Goal: Navigation & Orientation: Find specific page/section

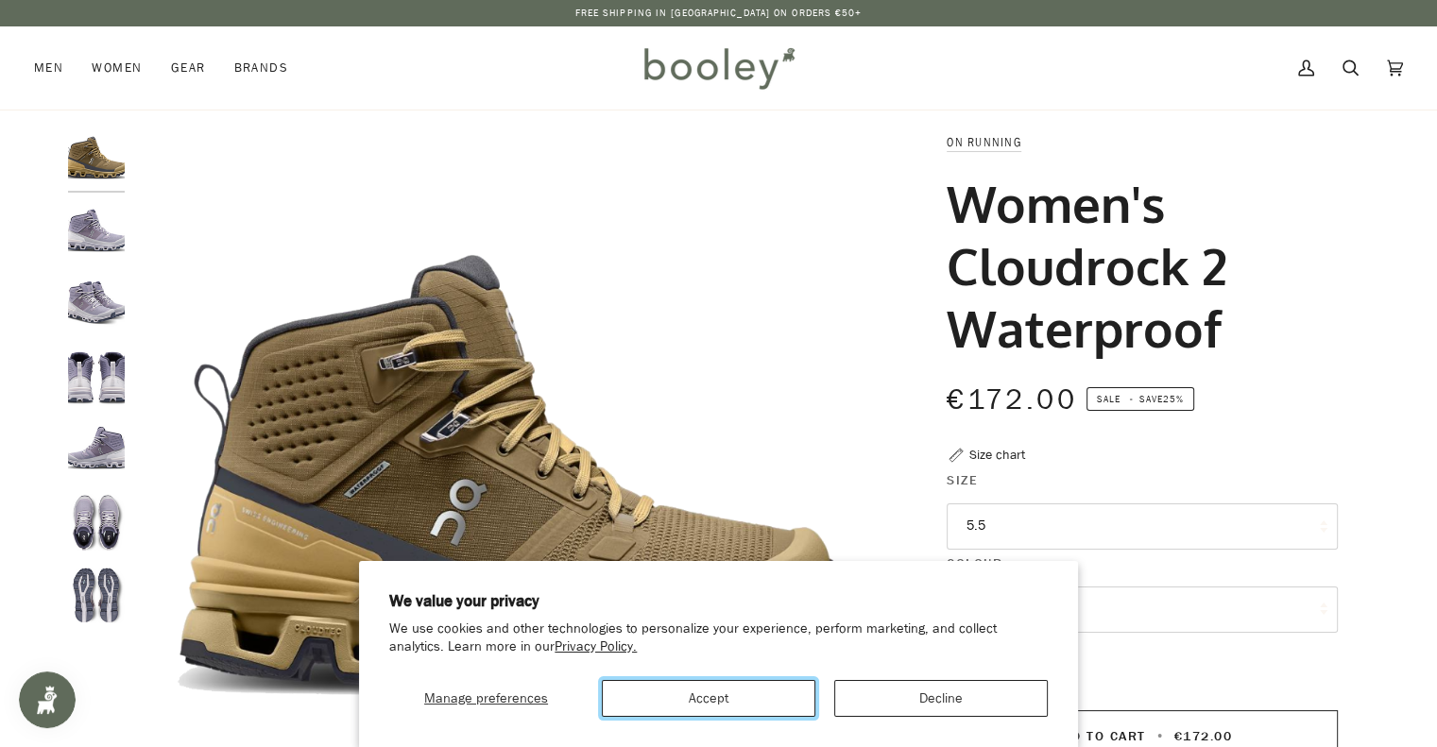
click at [737, 702] on button "Accept" at bounding box center [708, 698] width 213 height 37
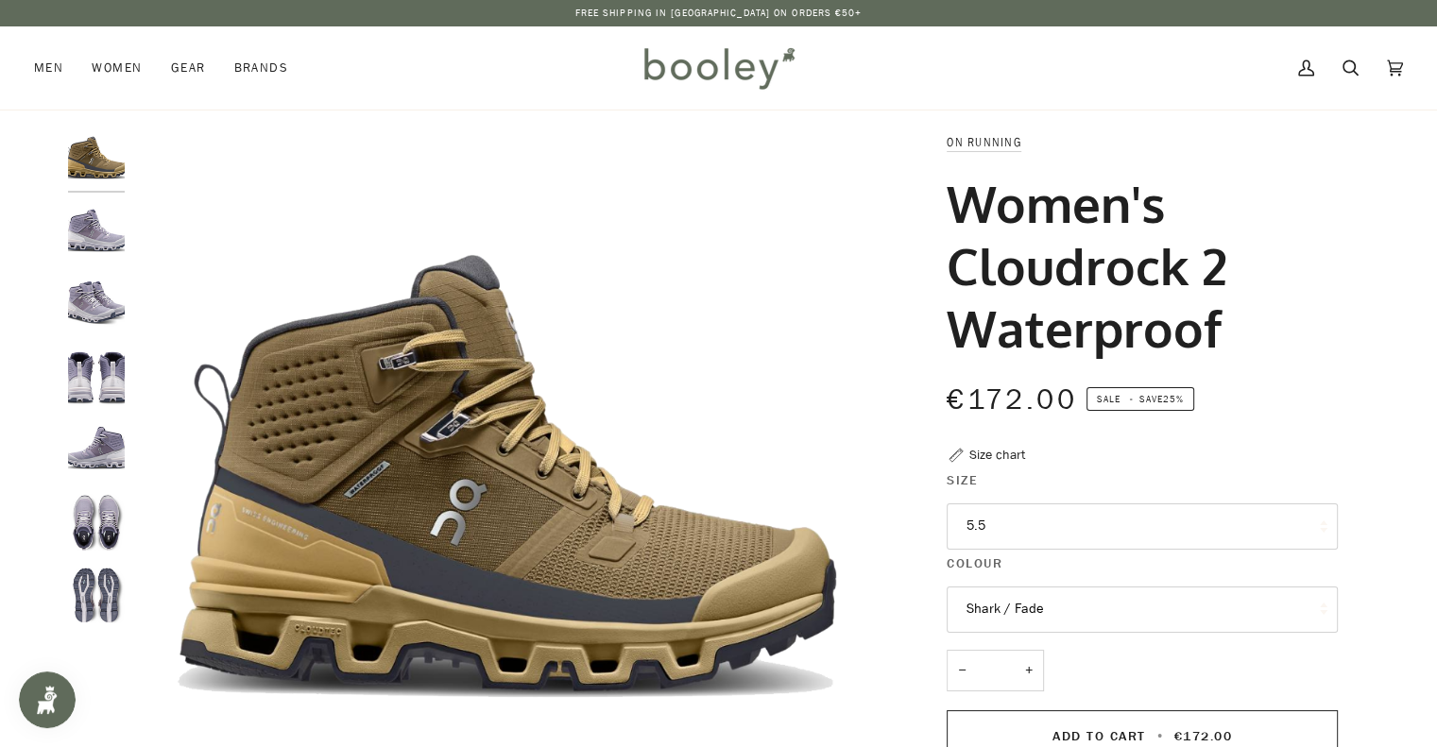
click at [81, 223] on img "On Women's Cloudrock 2 Waterproof Shark / Fade - Booley Galway" at bounding box center [96, 233] width 57 height 57
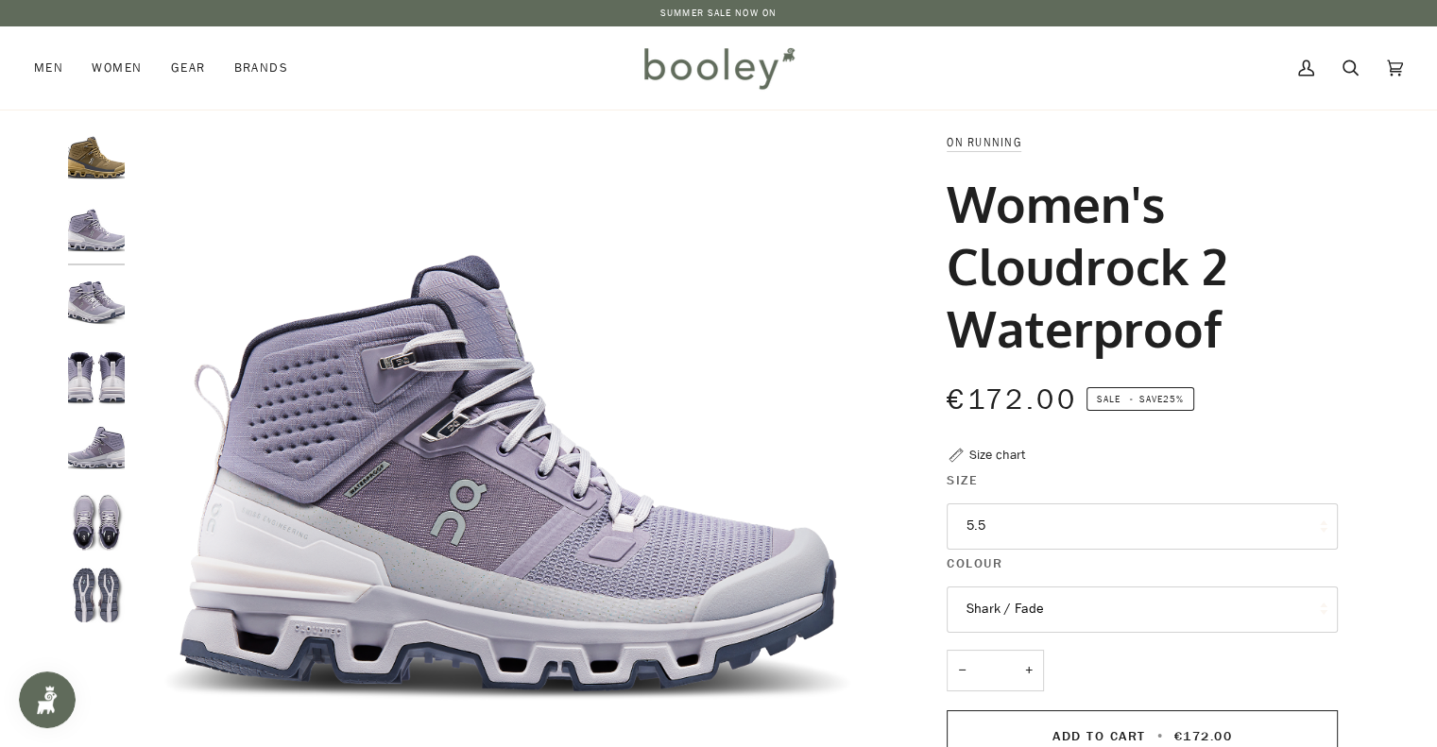
click at [94, 450] on img "On Women's Cloudrock 2 Waterproof Shark / Fade - Booley Galway" at bounding box center [96, 450] width 57 height 57
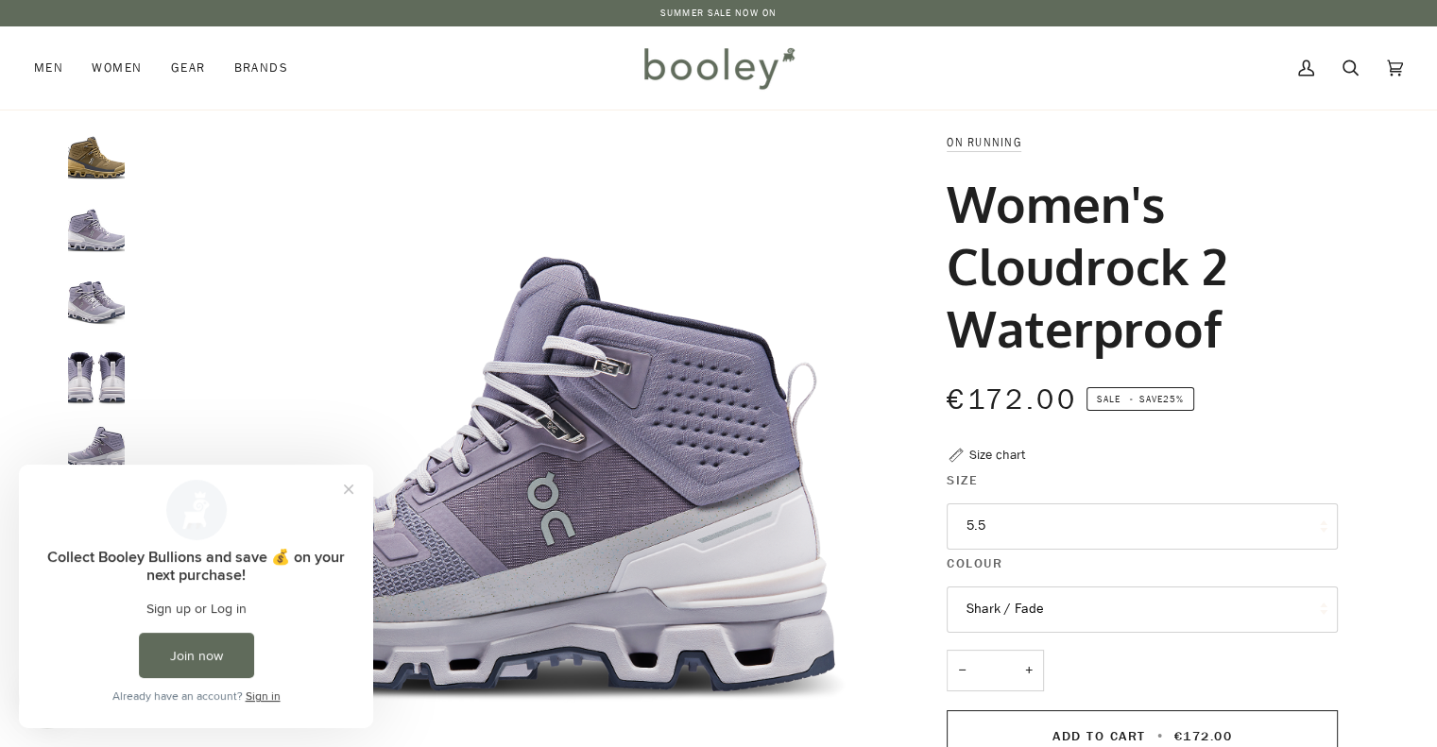
click at [94, 509] on div "Collect Booley Bullions and save 💰 on your next purchase! Sign up or Log in Joi…" at bounding box center [196, 597] width 354 height 264
click at [525, 237] on img "On Women's Cloudrock 2 Waterproof Shark / Fade - Booley Galway" at bounding box center [507, 505] width 747 height 747
click at [84, 365] on img "On Women's Cloudrock 2 Waterproof Shark / Fade - Booley Galway" at bounding box center [96, 377] width 57 height 57
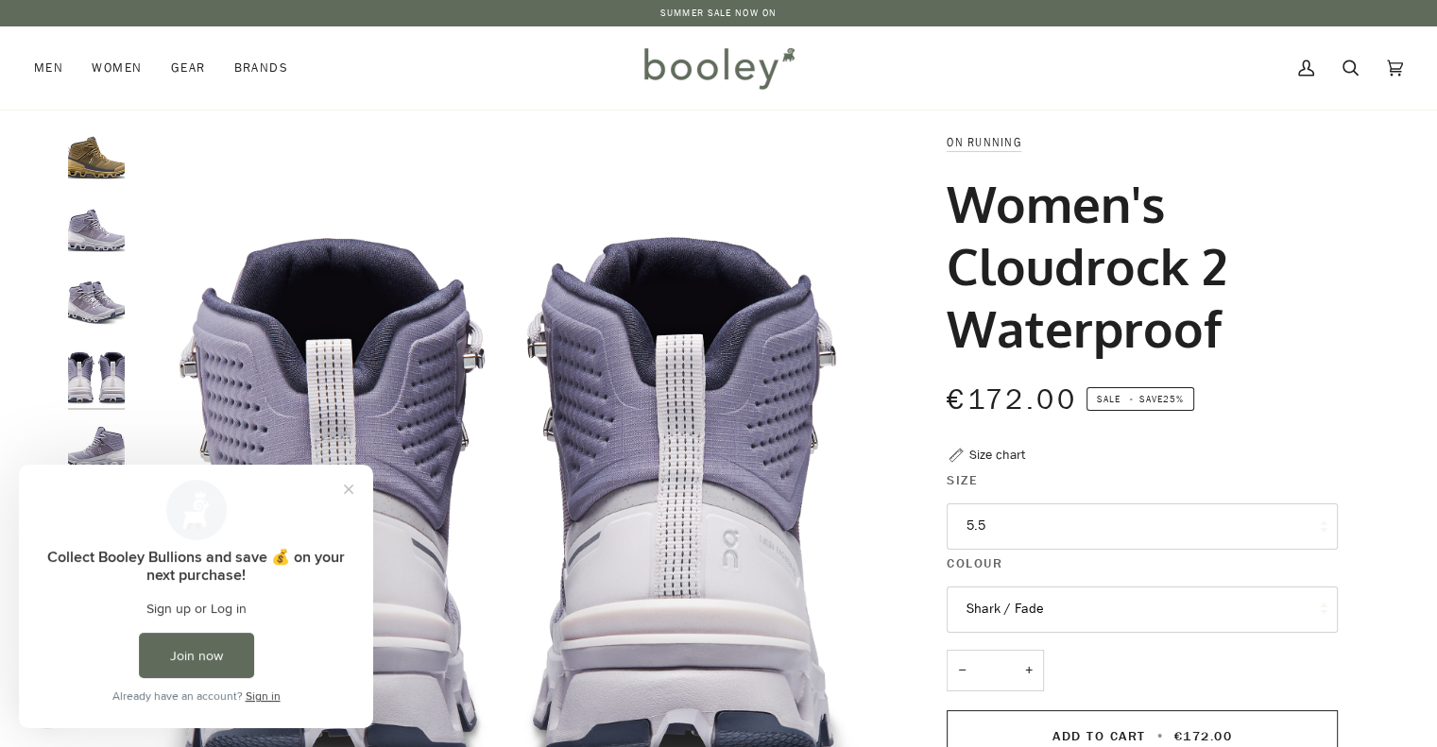
click at [93, 301] on img "On Women's Cloudrock 2 Waterproof Shark / Fade - Booley Galway" at bounding box center [96, 305] width 57 height 57
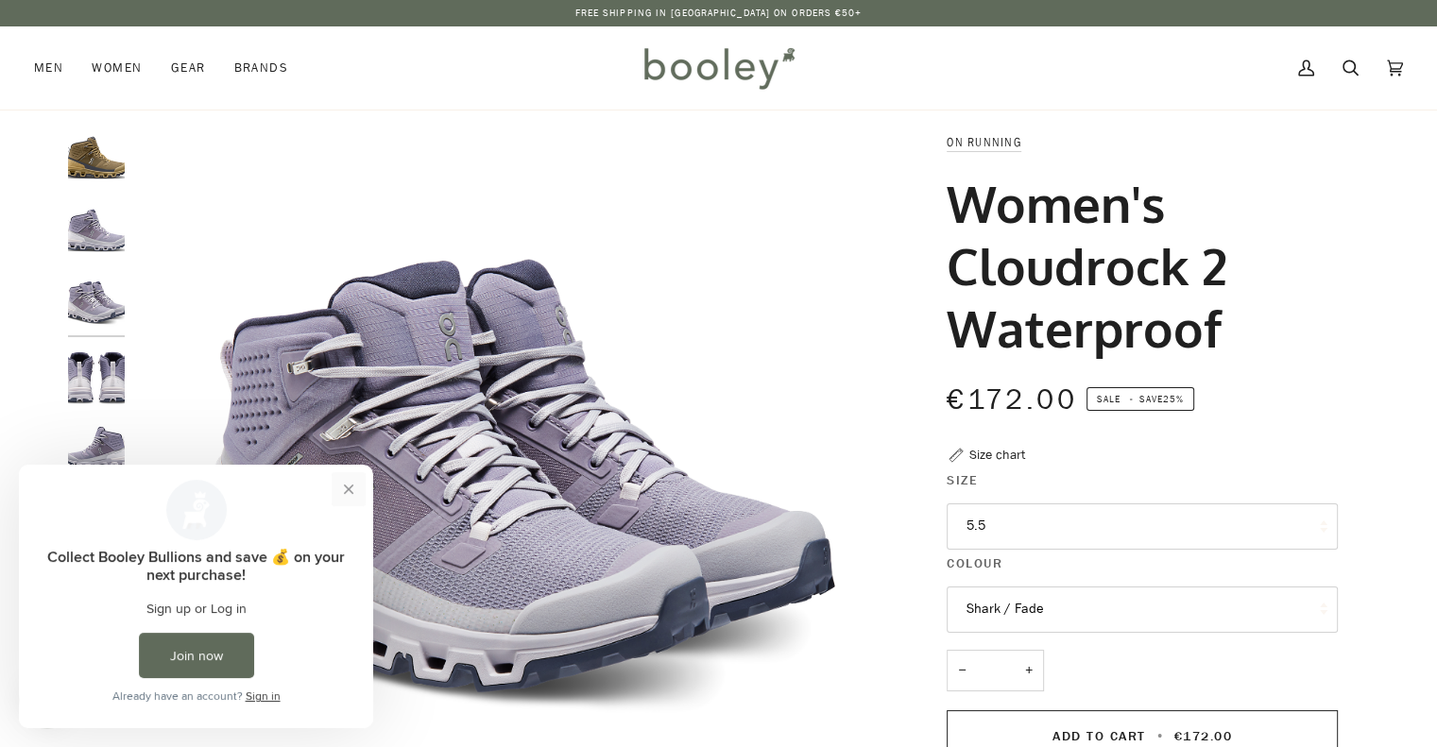
click at [344, 487] on button "Close prompt" at bounding box center [349, 489] width 34 height 34
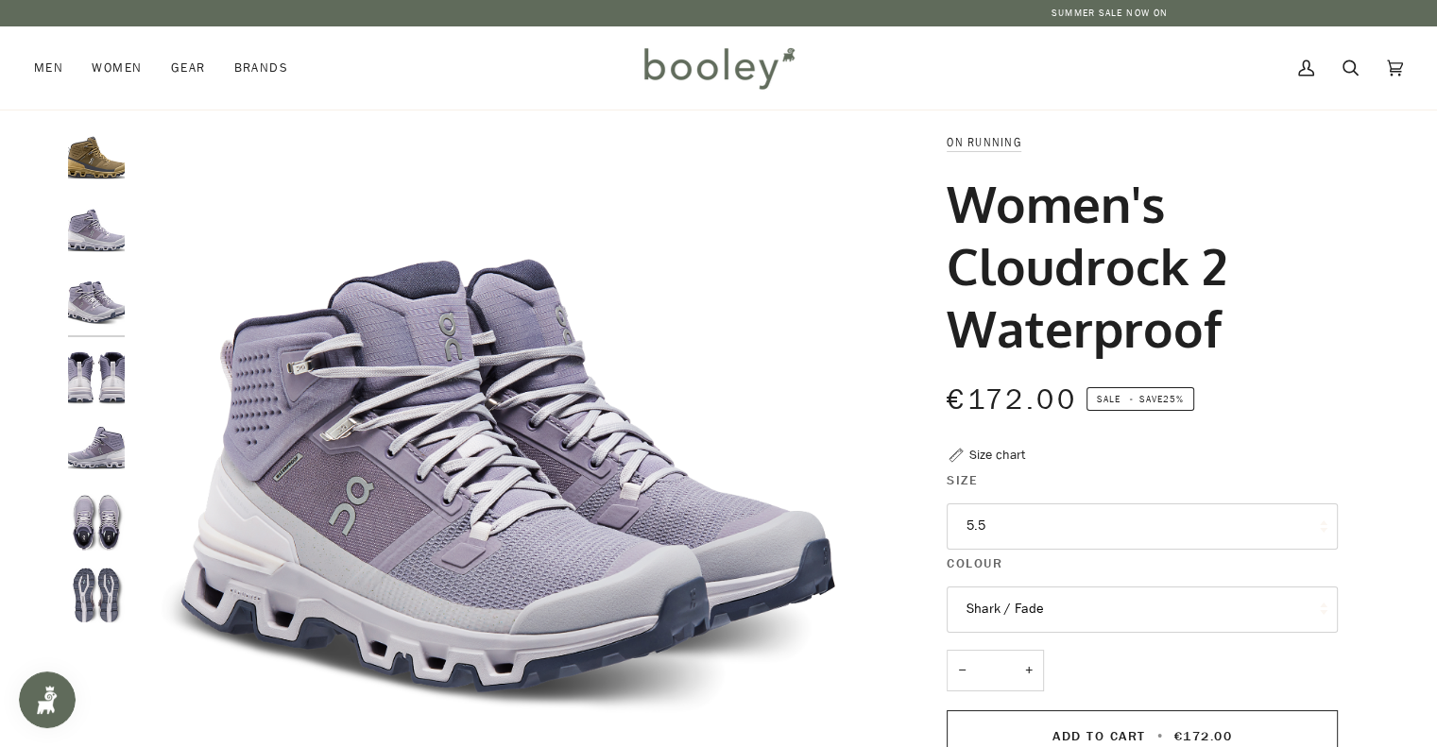
click at [81, 156] on img "On Women's Cloudrock 2 Waterproof Hunter / Safari - Booley Galway" at bounding box center [96, 160] width 57 height 57
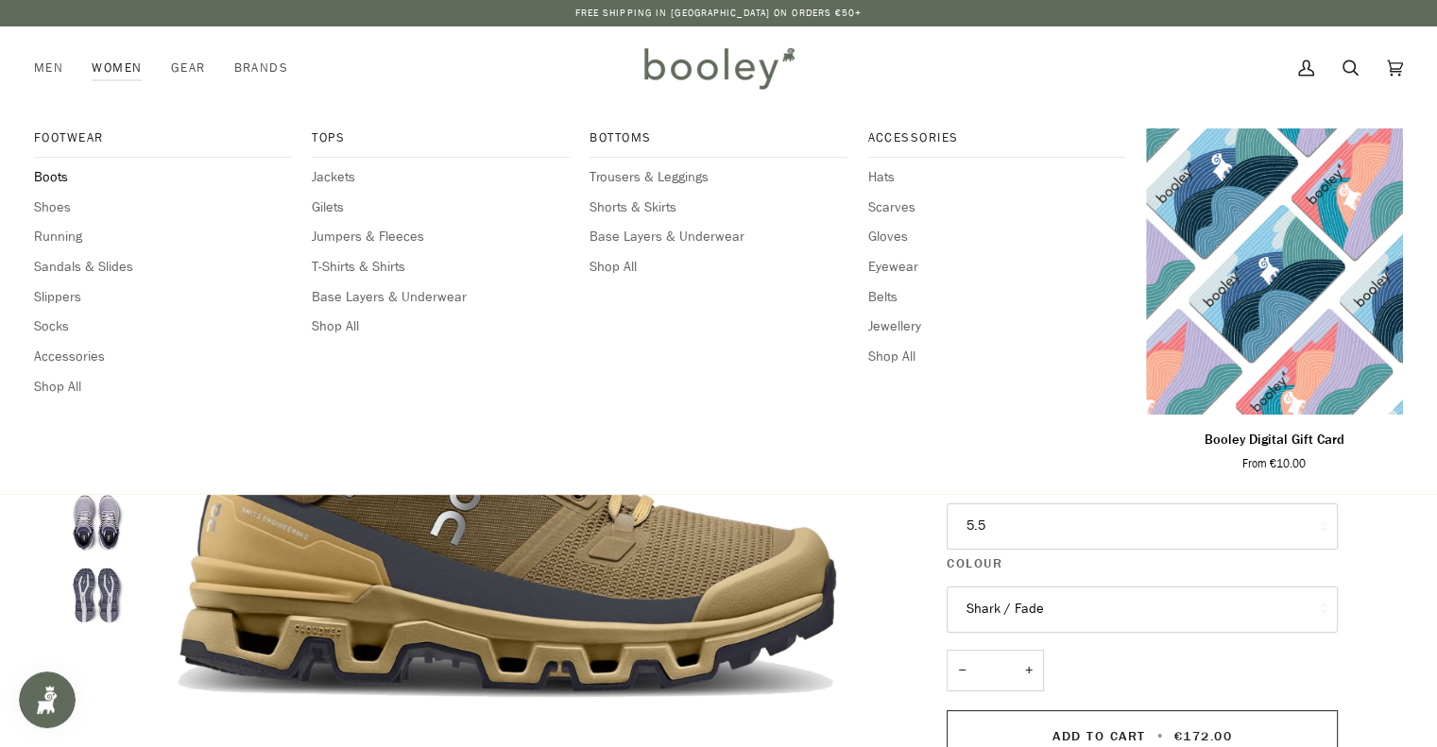
click at [53, 173] on span "Boots" at bounding box center [162, 177] width 257 height 21
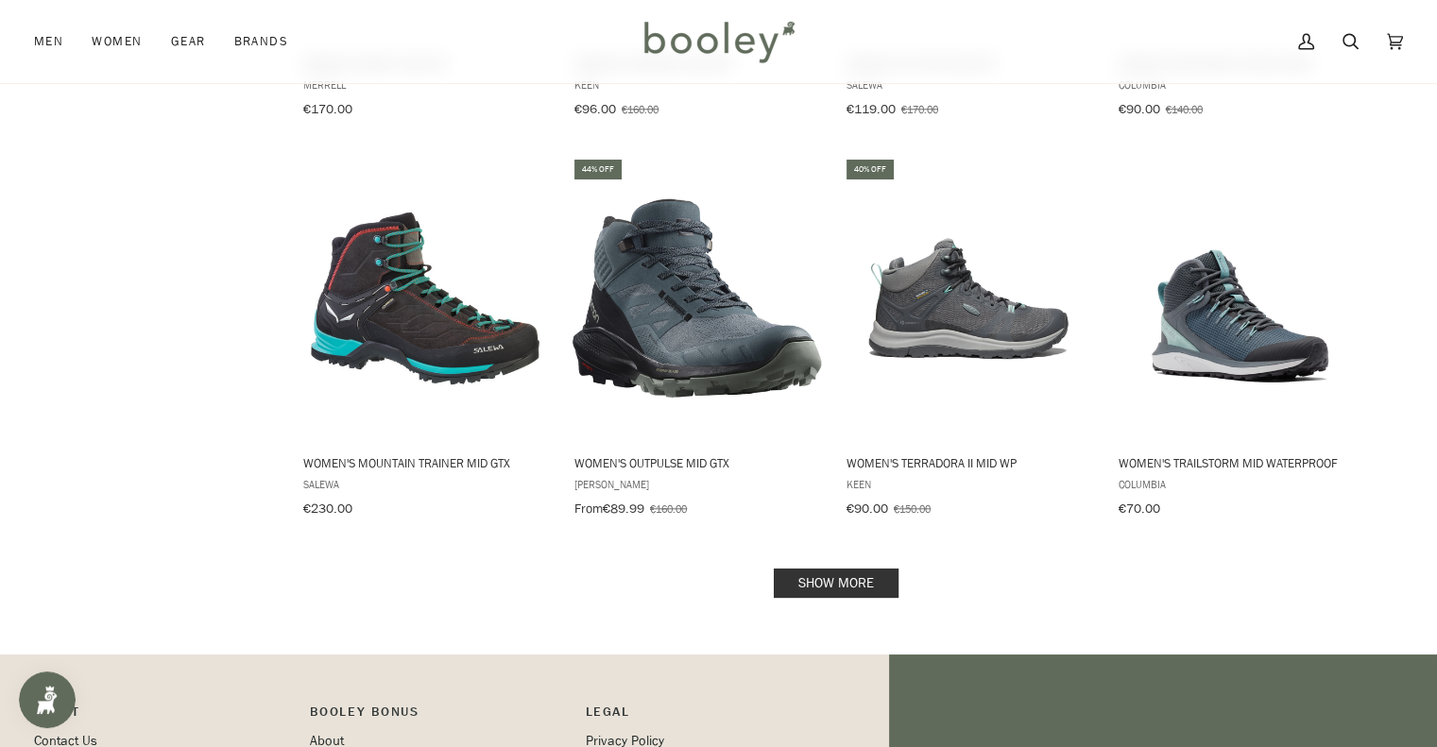
scroll to position [1983, 0]
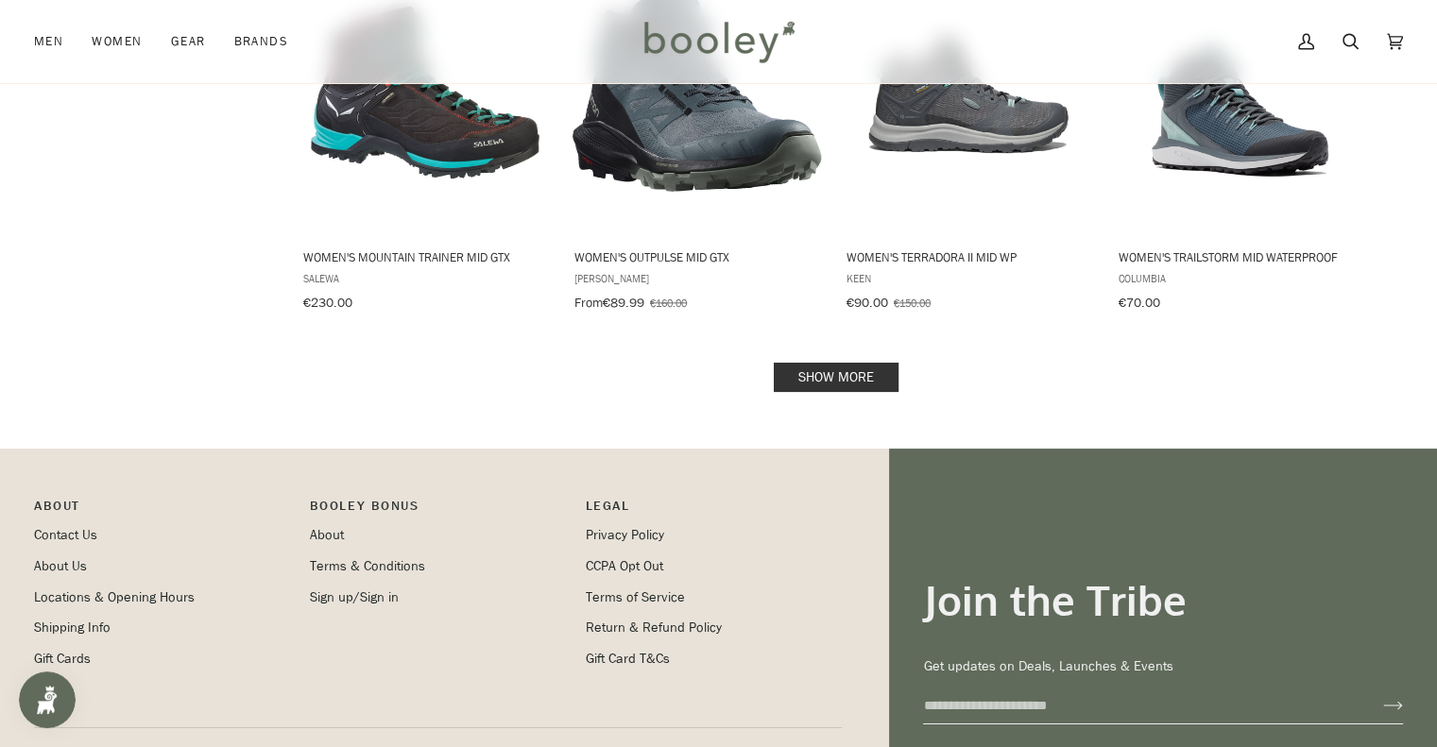
click at [822, 366] on link "Show more" at bounding box center [836, 377] width 125 height 29
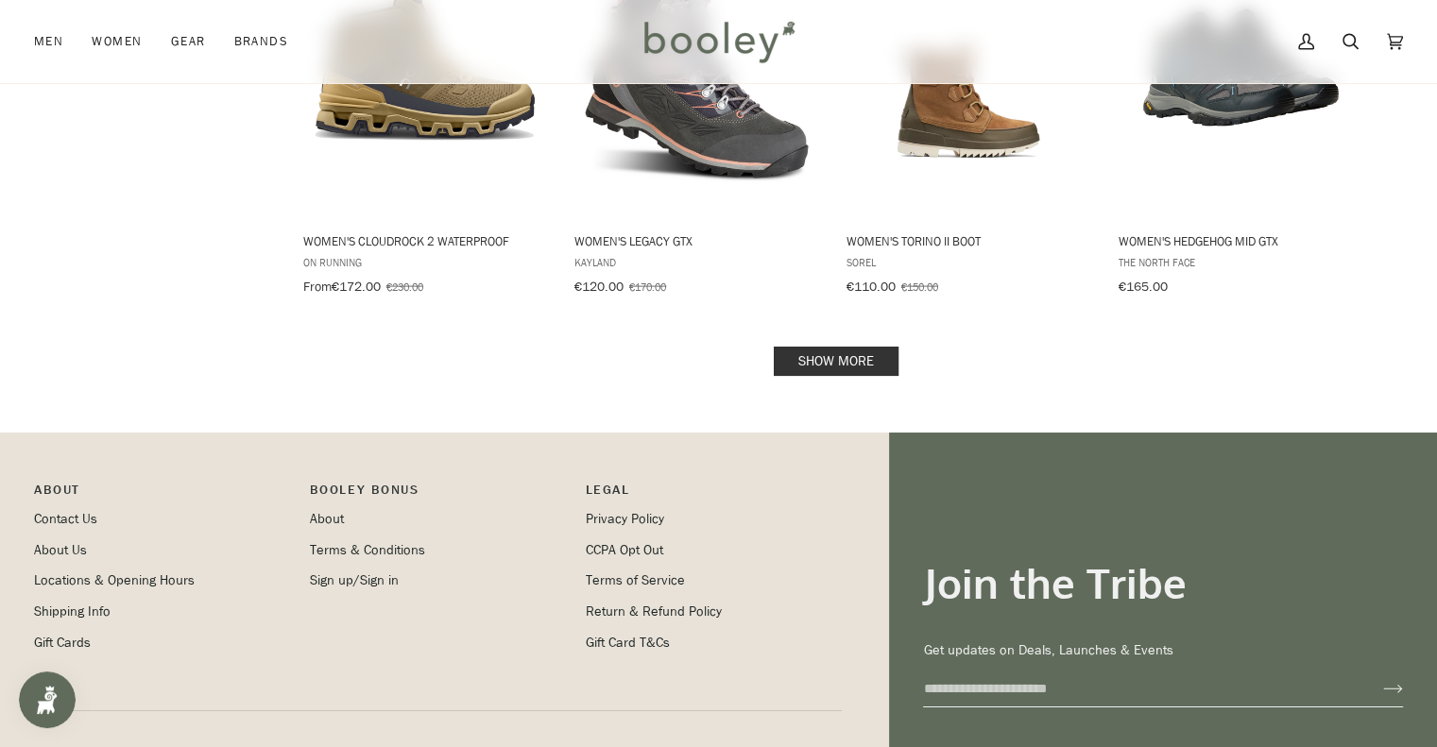
scroll to position [4061, 0]
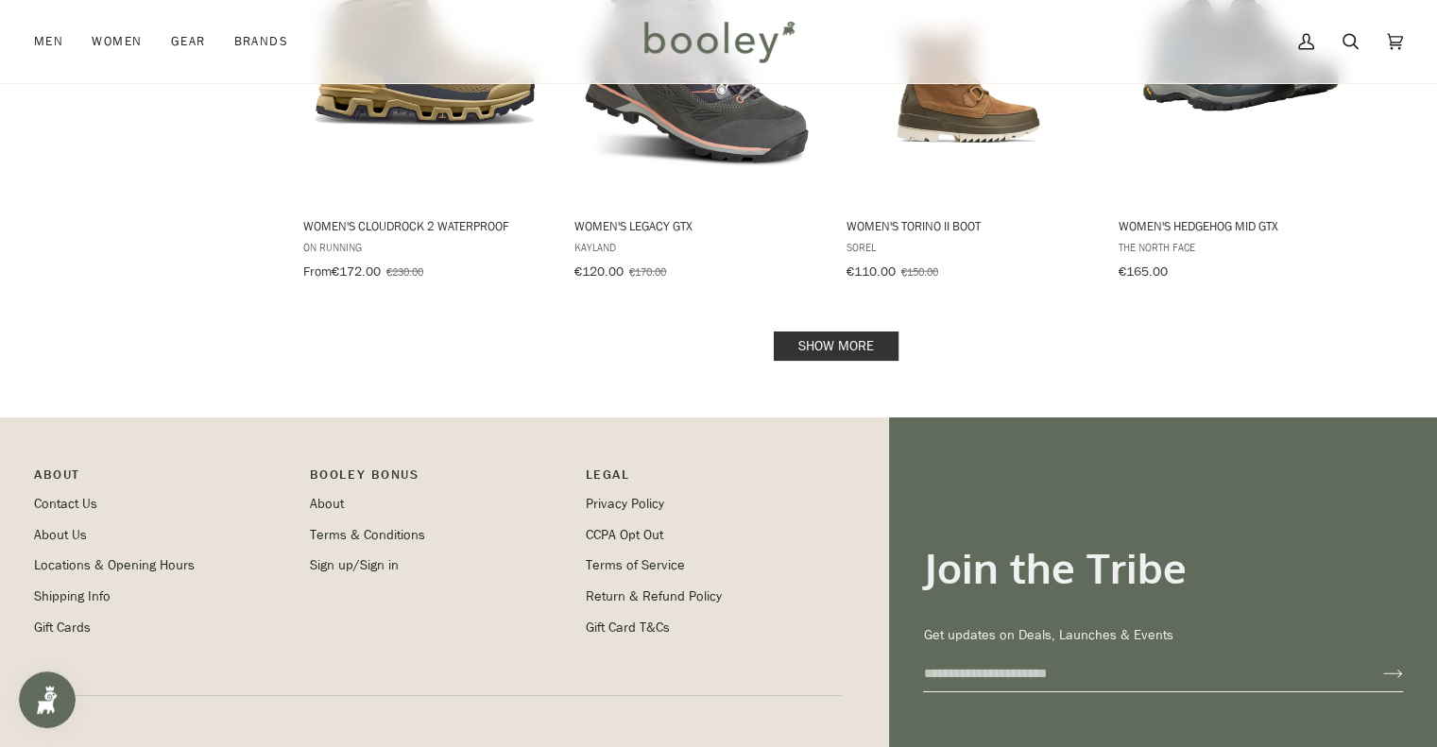
click at [885, 332] on link "Show more" at bounding box center [836, 346] width 125 height 29
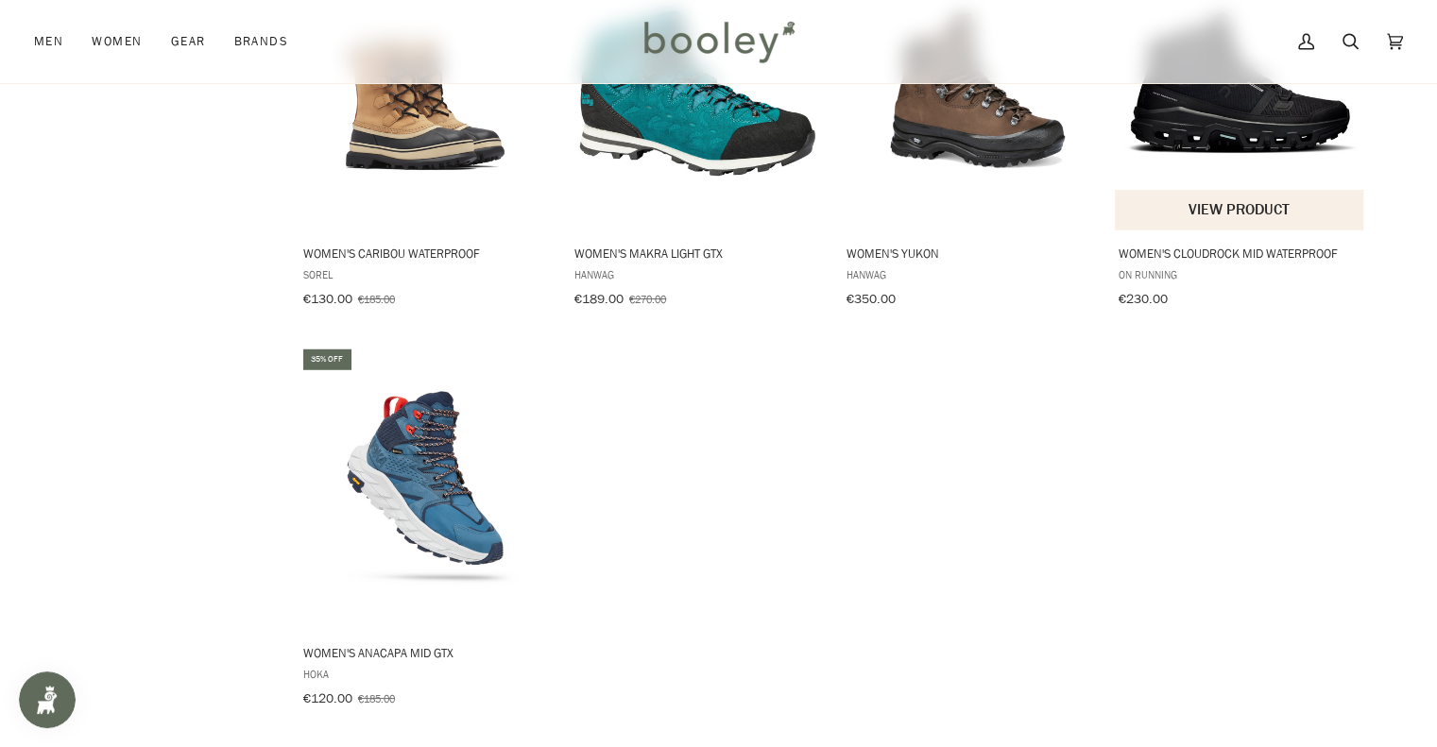
scroll to position [5572, 0]
